Goal: Subscribe to service/newsletter

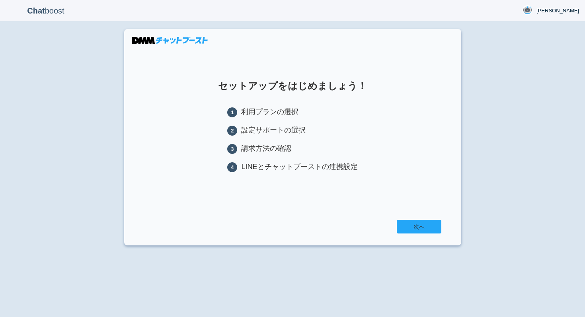
click at [414, 226] on link "次へ" at bounding box center [418, 227] width 45 height 14
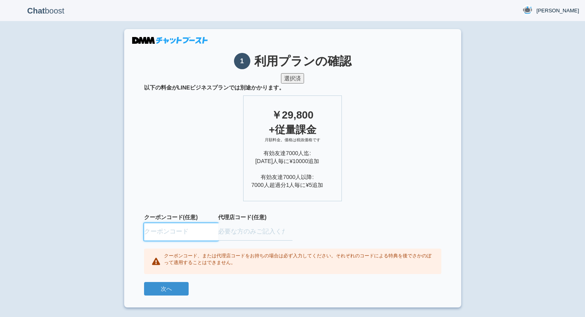
click at [184, 236] on input "text" at bounding box center [181, 231] width 74 height 17
paste input "FINUNLB"
type input "FINUNLB"
click at [176, 292] on button "次へ" at bounding box center [166, 289] width 45 height 14
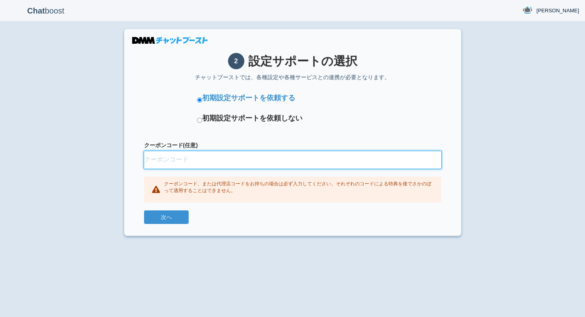
click at [193, 162] on input "クーポンコード(任意)" at bounding box center [292, 159] width 297 height 17
paste input "FINUNLB"
type input "FINUNLB"
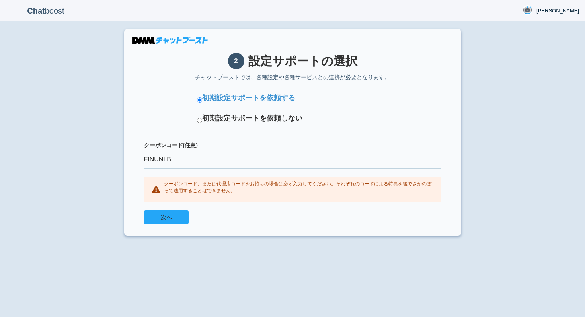
click at [173, 218] on button "次へ" at bounding box center [166, 217] width 45 height 14
